Goal: Navigation & Orientation: Find specific page/section

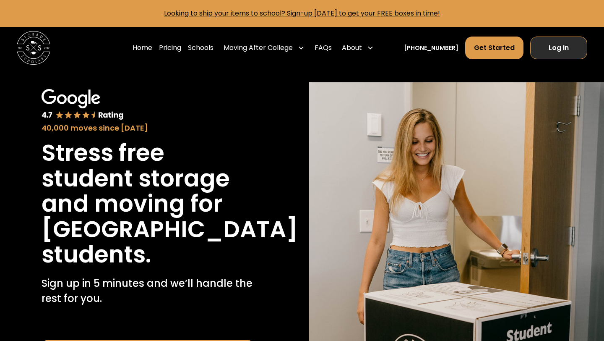
click at [557, 52] on link "Log In" at bounding box center [558, 47] width 57 height 23
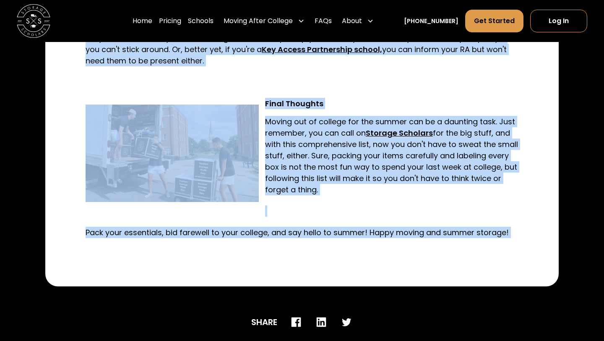
scroll to position [2477, 0]
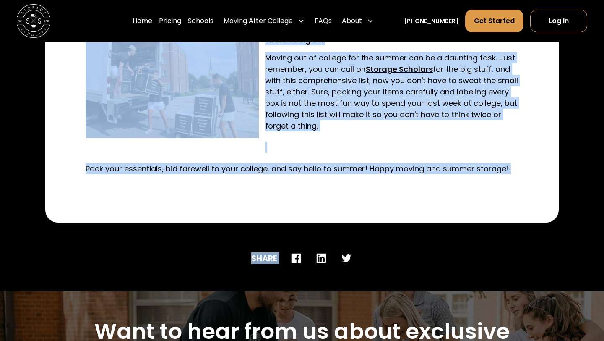
drag, startPoint x: 604, startPoint y: 64, endPoint x: 442, endPoint y: 234, distance: 234.3
